Goal: Check status: Check status

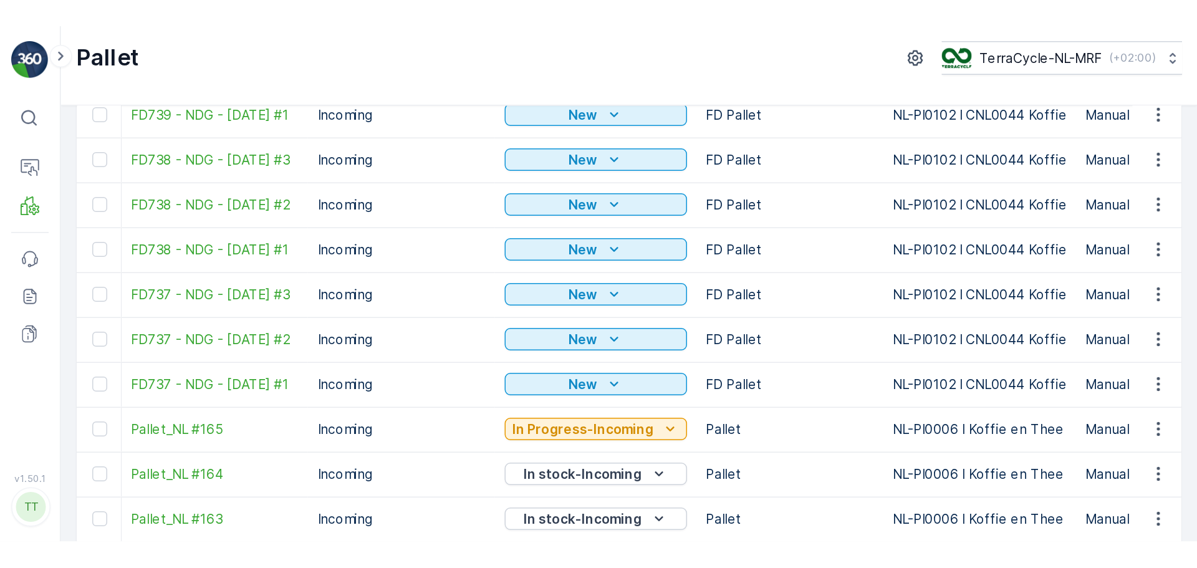
scroll to position [274, 0]
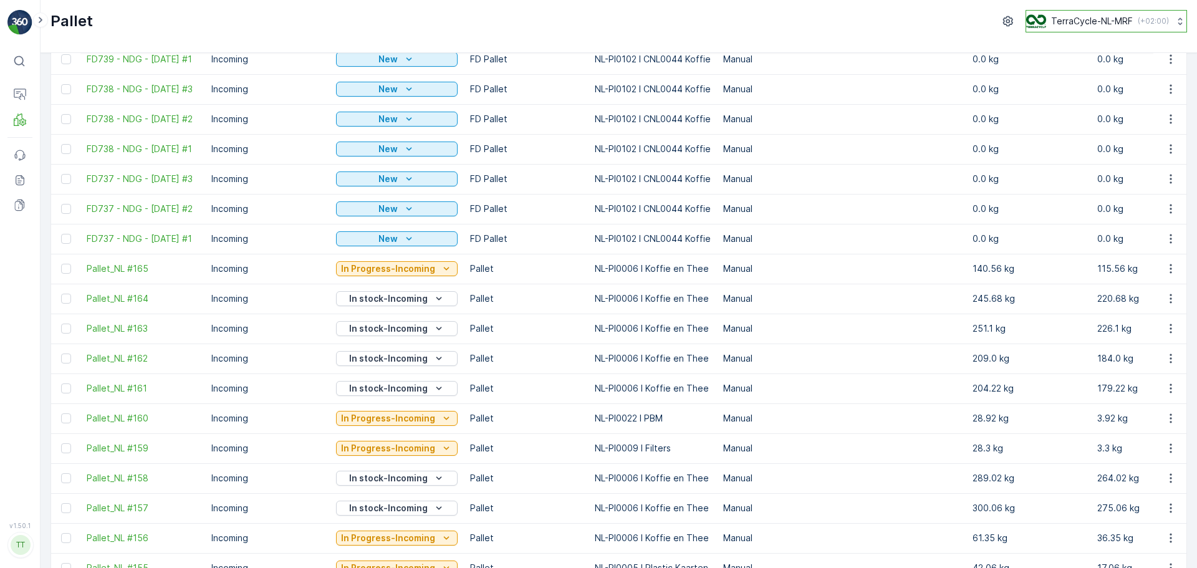
drag, startPoint x: 1078, startPoint y: 22, endPoint x: 1078, endPoint y: 29, distance: 6.9
click at [797, 22] on p "TerraCycle-NL-MRF" at bounding box center [1092, 21] width 82 height 12
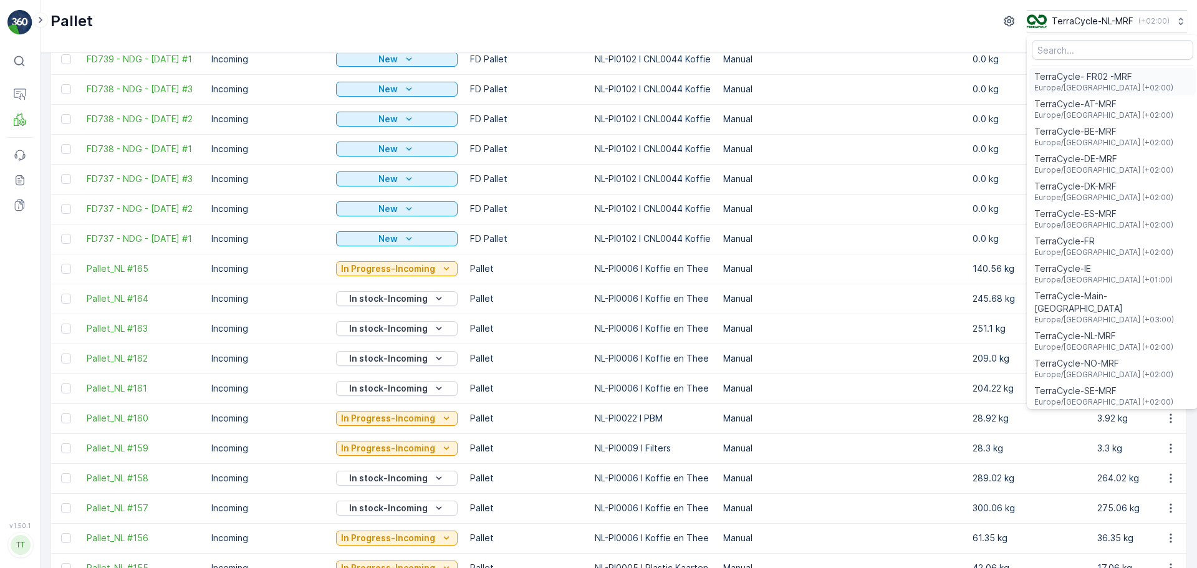
click at [797, 78] on span "TerraCycle- FR02 -MRF" at bounding box center [1103, 76] width 139 height 12
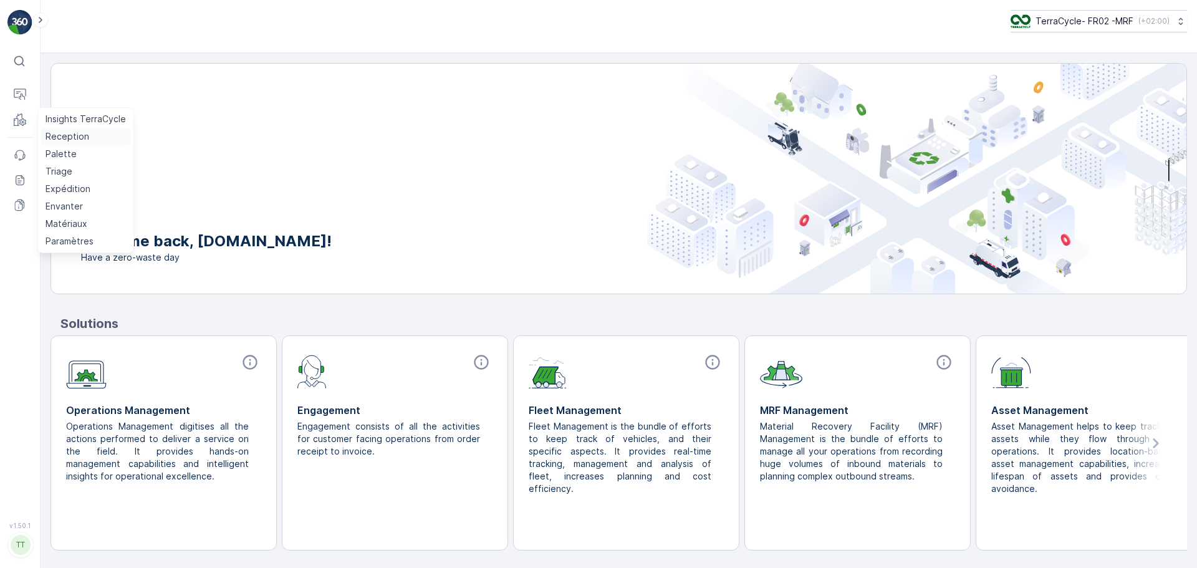
click at [65, 134] on p "Reception" at bounding box center [67, 136] width 44 height 12
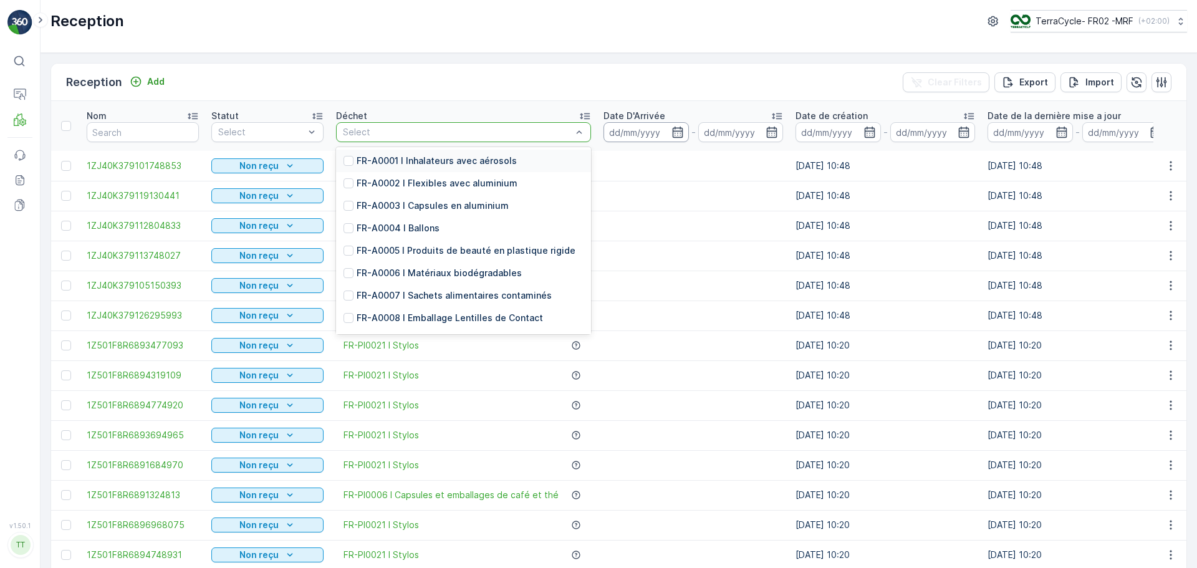
click at [615, 132] on input at bounding box center [645, 132] width 85 height 20
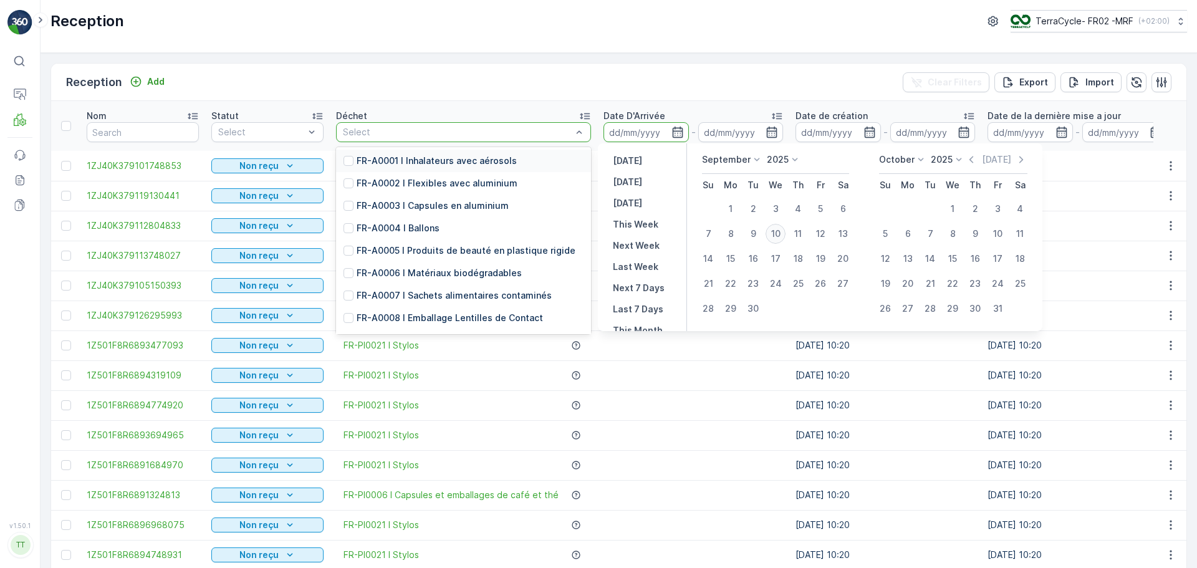
click at [778, 233] on div "10" at bounding box center [775, 234] width 20 height 20
type input "[DATE]"
click at [778, 233] on div "10" at bounding box center [775, 234] width 20 height 20
type input "[DATE]"
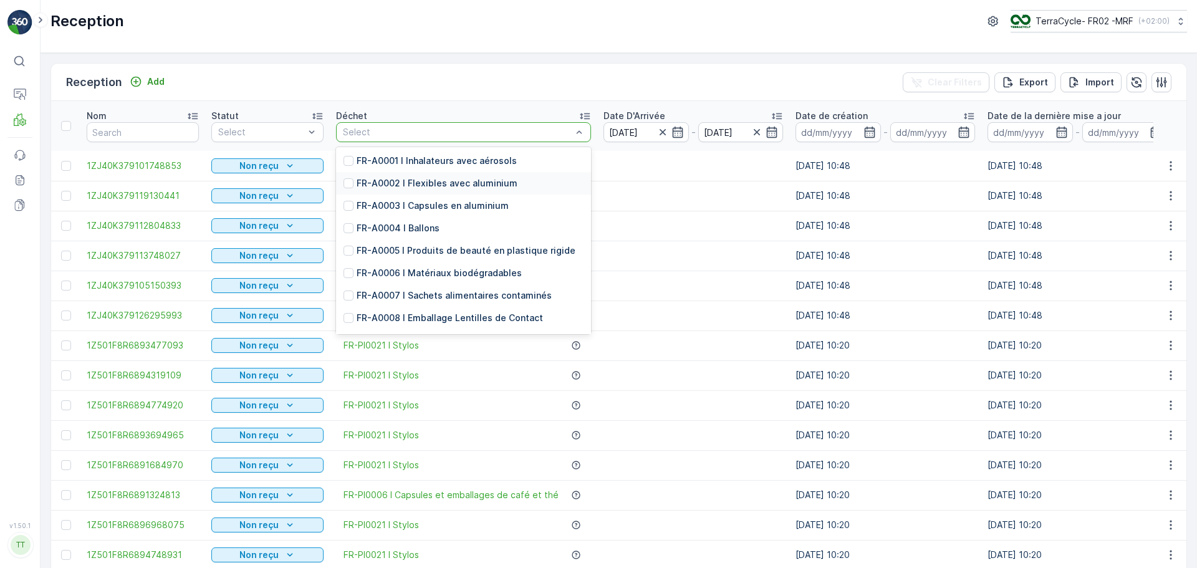
click at [433, 80] on div "Reception Add Clear Filters Export Import" at bounding box center [618, 82] width 1135 height 37
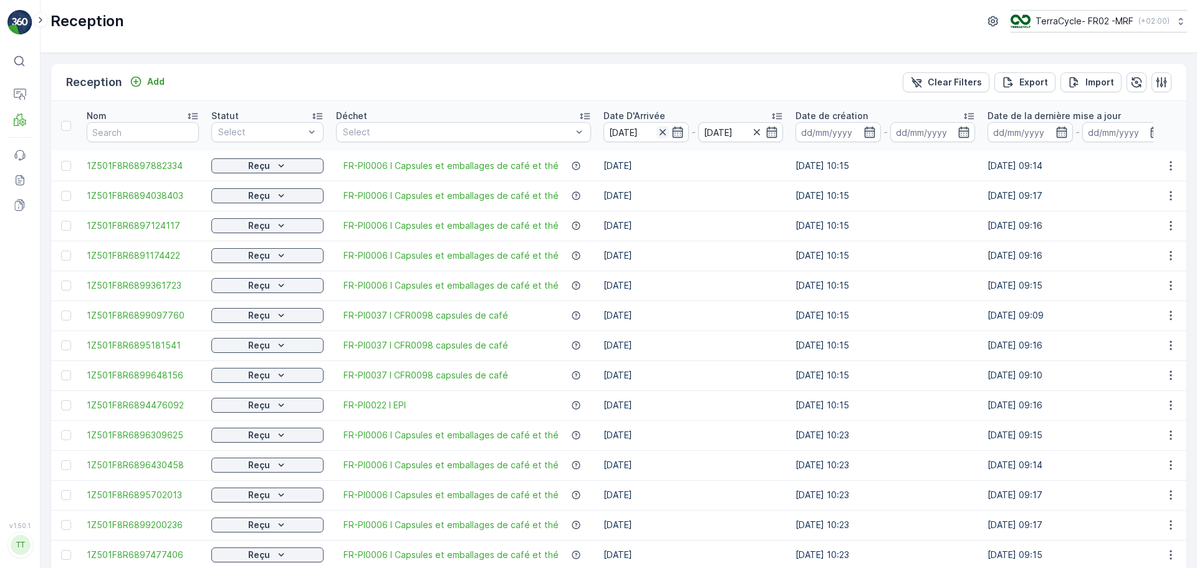
click at [659, 126] on icon "button" at bounding box center [662, 132] width 12 height 12
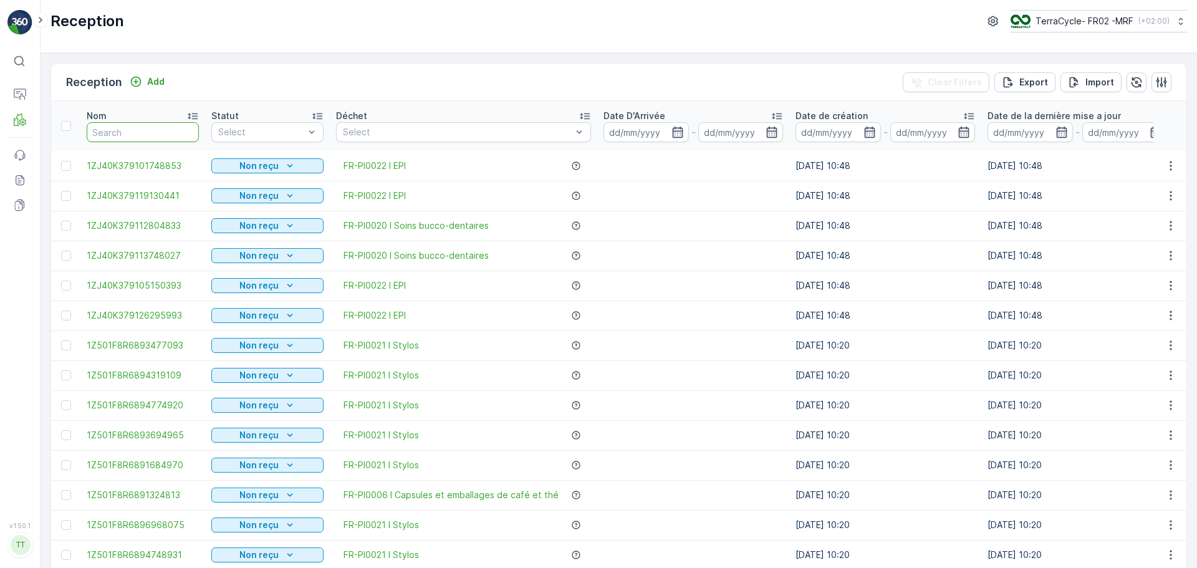
click at [115, 125] on input "text" at bounding box center [143, 132] width 112 height 20
click at [117, 126] on input "text" at bounding box center [143, 132] width 112 height 20
type input "9227"
click at [136, 129] on input "9227" at bounding box center [143, 132] width 112 height 20
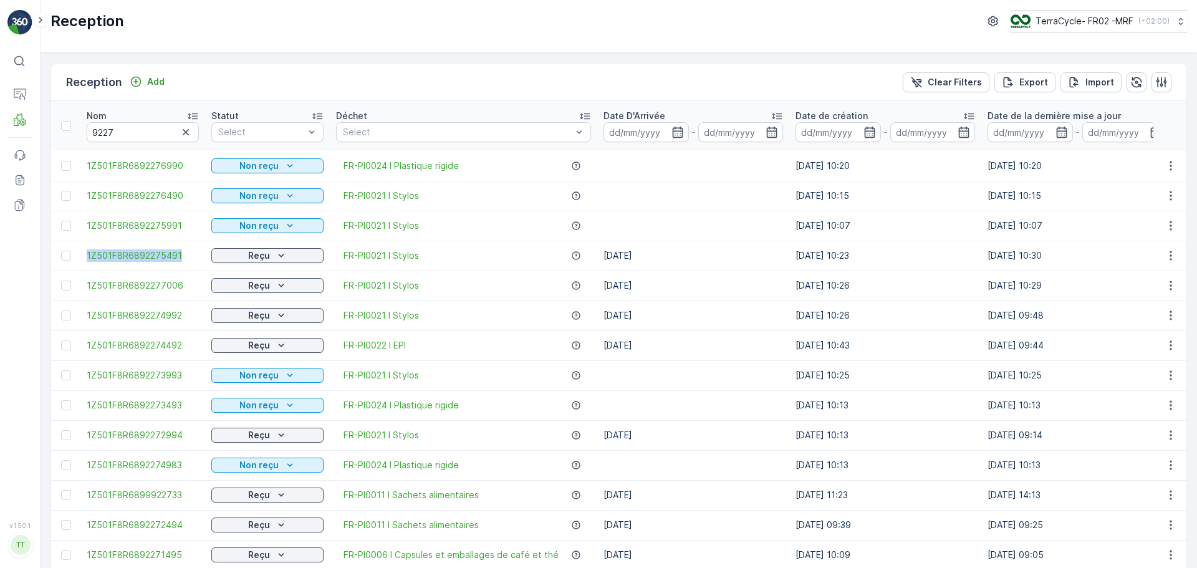
drag, startPoint x: 80, startPoint y: 256, endPoint x: 193, endPoint y: 265, distance: 112.5
click at [193, 265] on td "1Z501F8R6892275491" at bounding box center [142, 256] width 125 height 30
copy span "1Z501F8R6892275491"
click at [145, 133] on input "9227" at bounding box center [143, 132] width 112 height 20
type input "9"
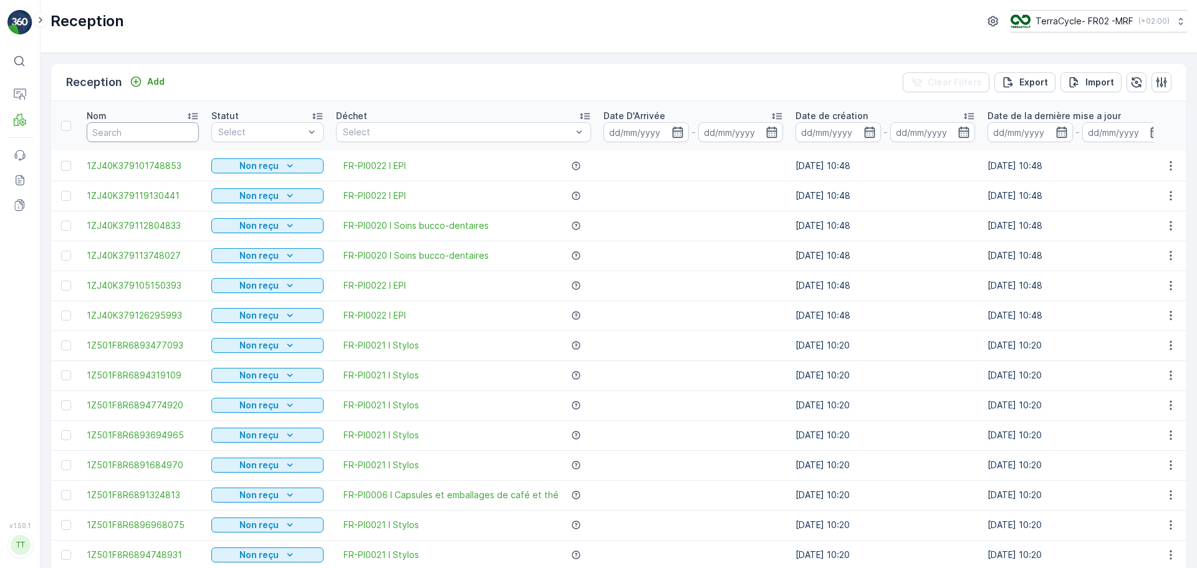
click at [118, 129] on input "text" at bounding box center [143, 132] width 112 height 20
type input "95"
click at [120, 131] on input "951" at bounding box center [143, 132] width 112 height 20
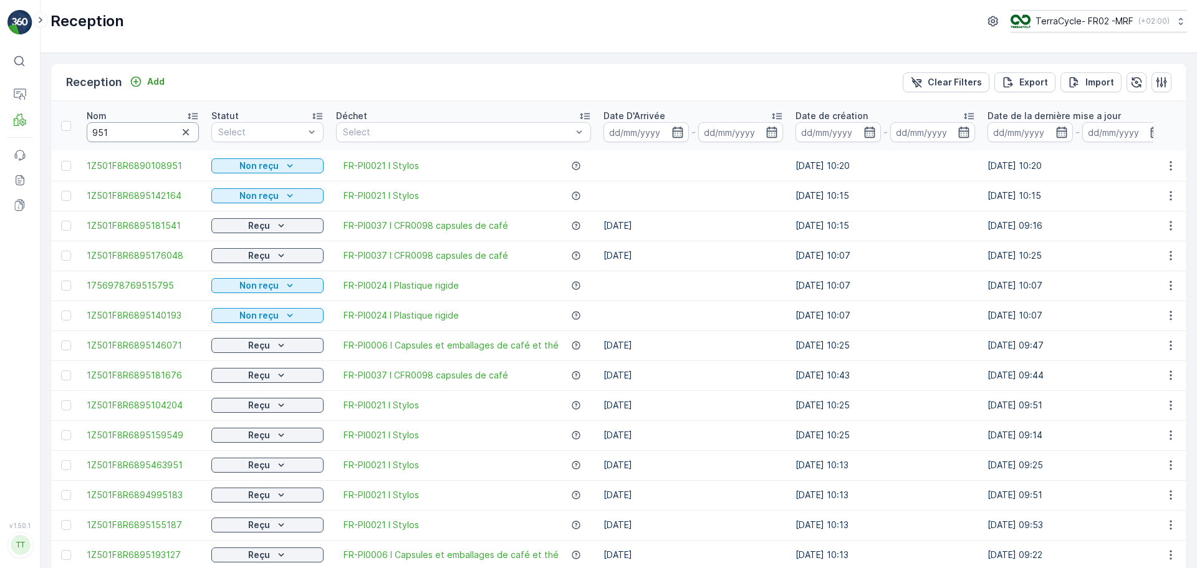
click at [120, 131] on input "951" at bounding box center [143, 132] width 112 height 20
type input "9514"
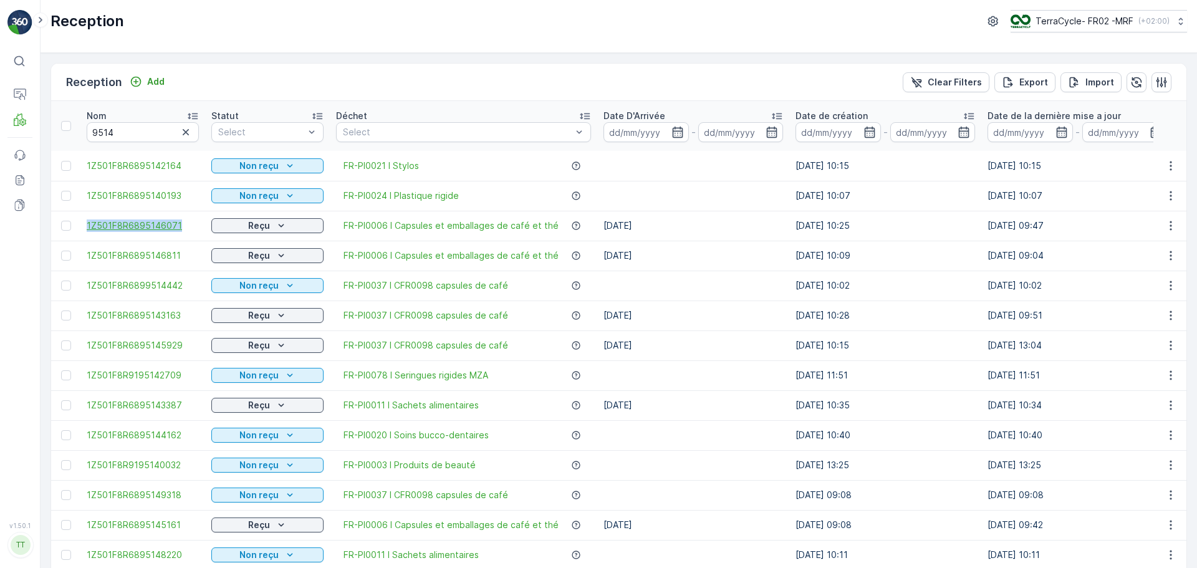
drag, startPoint x: 78, startPoint y: 222, endPoint x: 198, endPoint y: 223, distance: 120.3
click at [198, 223] on tr "1Z501F8R6895146071 Reçu FR-PI0006 I Capsules et emballages de café et thé [DATE…" at bounding box center [1127, 226] width 2153 height 30
copy span "1Z501F8R6895146071"
